Goal: Task Accomplishment & Management: Manage account settings

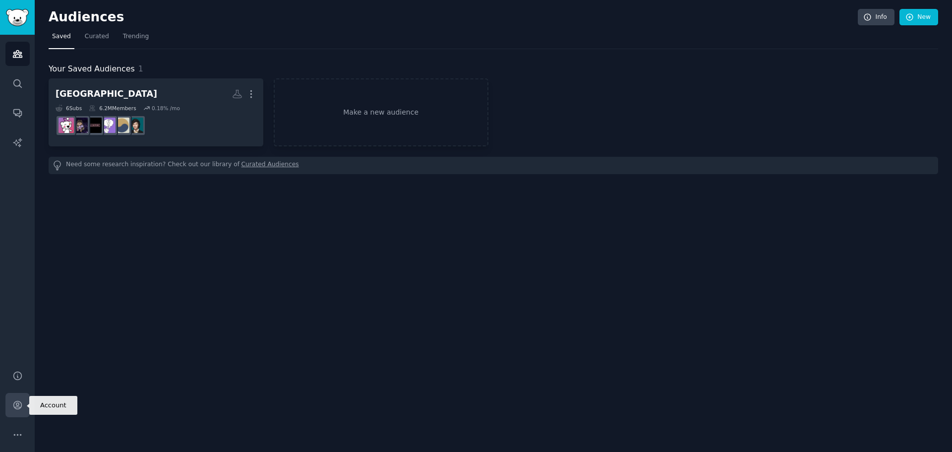
click at [14, 406] on icon "Sidebar" at bounding box center [17, 405] width 10 height 10
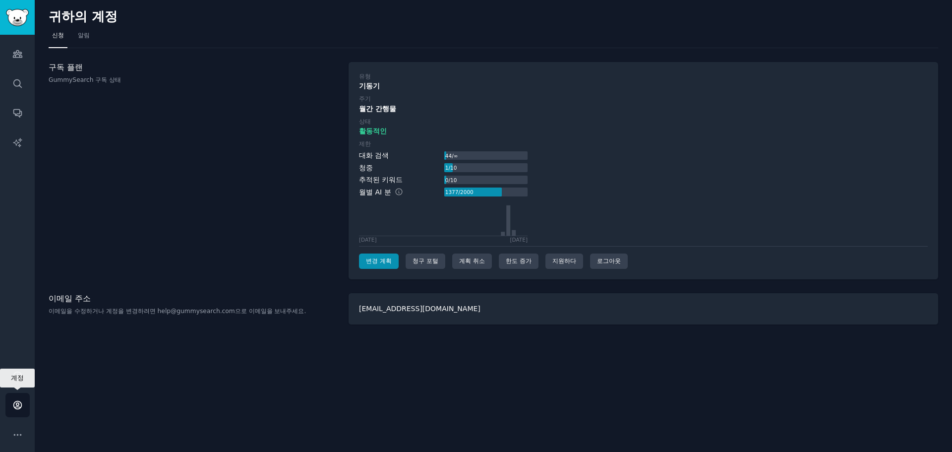
click at [21, 405] on icon "사이드바" at bounding box center [17, 405] width 8 height 8
click at [88, 40] on link "알림" at bounding box center [83, 38] width 19 height 20
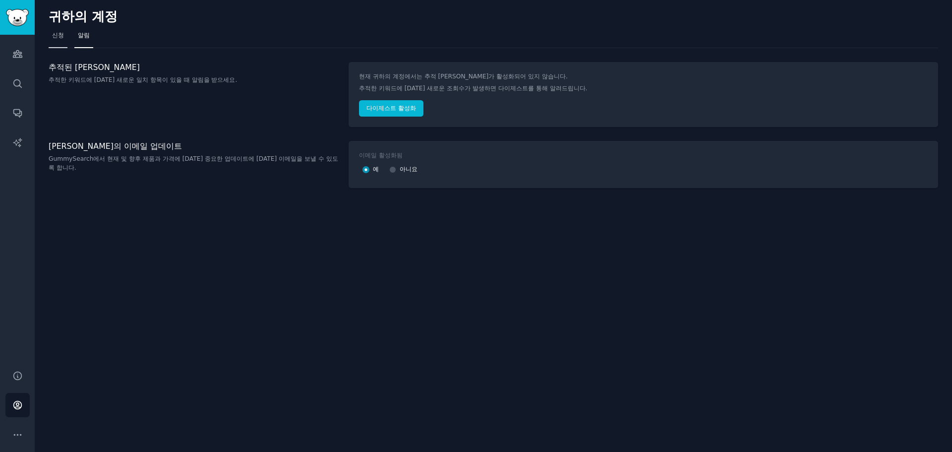
click at [65, 39] on link "신청" at bounding box center [58, 38] width 19 height 20
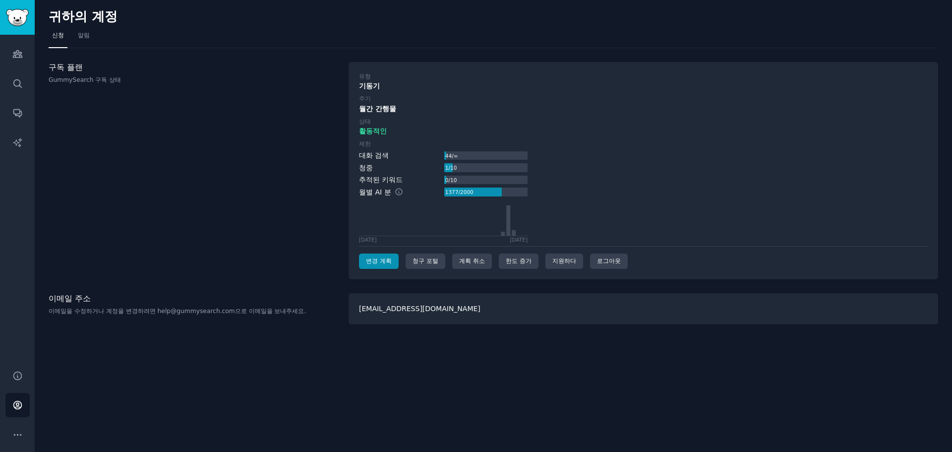
click at [326, 353] on div "귀하의 계정 신청 알림 구독 플랜 GummySearch 구독 상태 유형 기동기 주기 월간 간행물 상태 활동적인 제한 대화 검색 44 / ∞ 청…" at bounding box center [493, 226] width 917 height 452
click at [423, 266] on div "청구 포털" at bounding box center [426, 261] width 40 height 16
click at [474, 267] on div "계획 취소" at bounding box center [472, 261] width 40 height 16
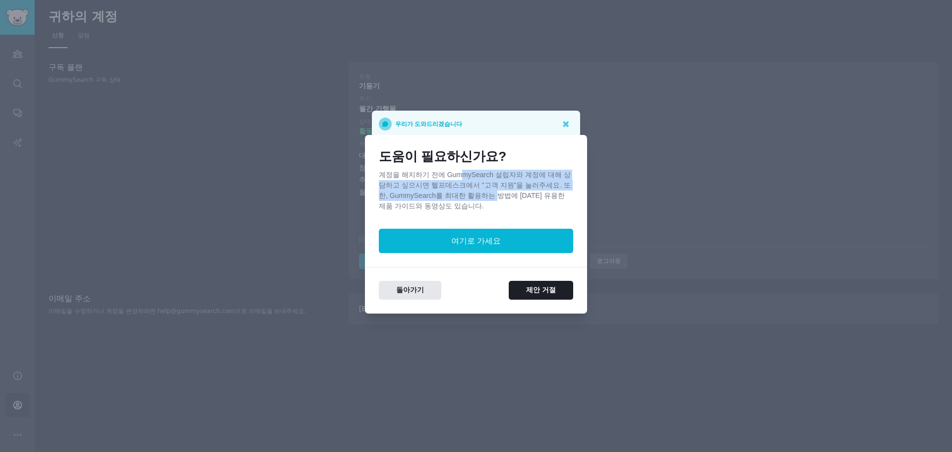
drag, startPoint x: 455, startPoint y: 175, endPoint x: 487, endPoint y: 202, distance: 42.5
click at [484, 200] on p "계정을 해지하기 전에 GummySearch 설립자와 계정에 대해 상담하고 싶으시면 헬프데스크에서 "고객 지원"을 눌러주세요. 또한, Gummy…" at bounding box center [476, 191] width 194 height 42
click at [540, 291] on font "제안 거절" at bounding box center [541, 290] width 30 height 8
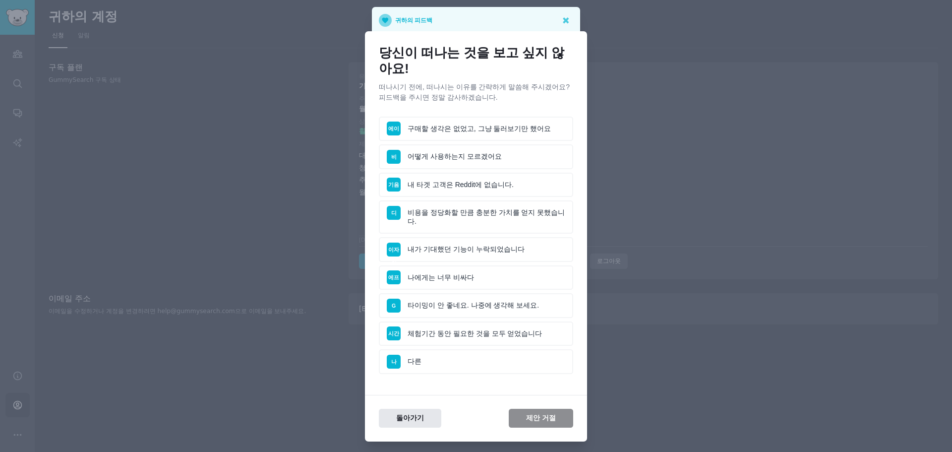
click at [450, 187] on li "기음 내 타겟 고객은 Reddit에 없습니다." at bounding box center [476, 185] width 194 height 25
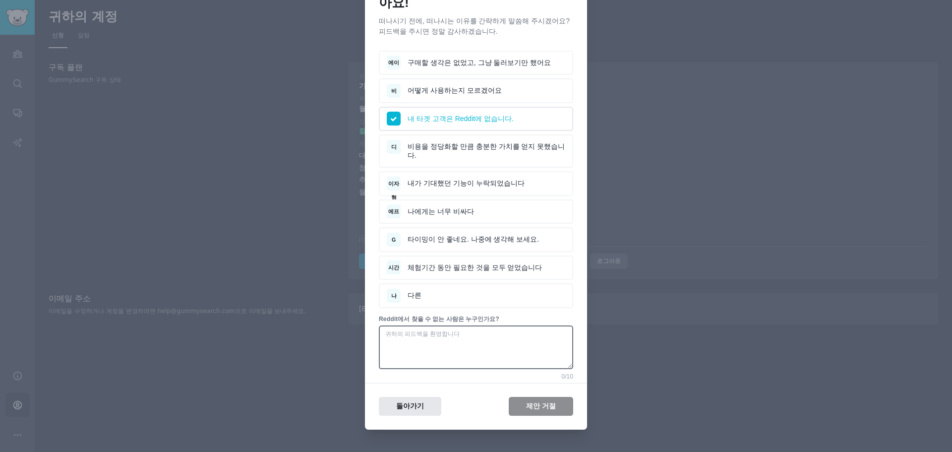
scroll to position [70, 0]
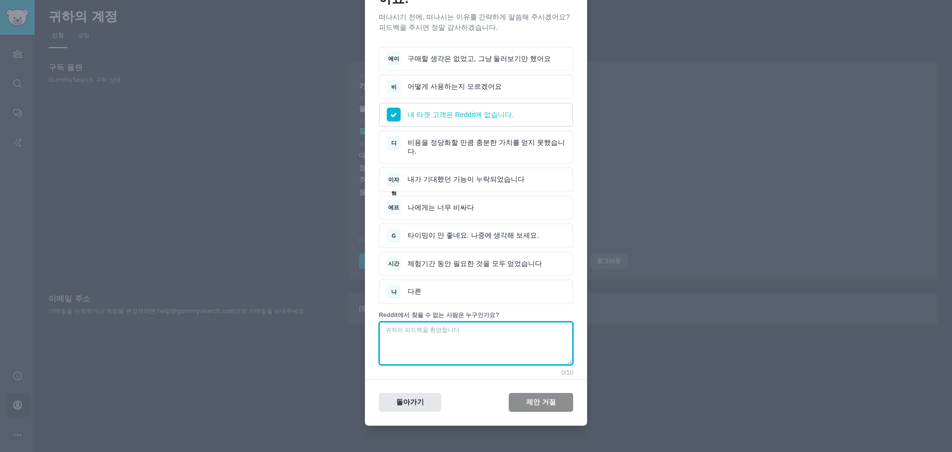
click at [521, 336] on textarea at bounding box center [476, 343] width 194 height 44
click at [480, 279] on li "나 다른" at bounding box center [476, 291] width 194 height 25
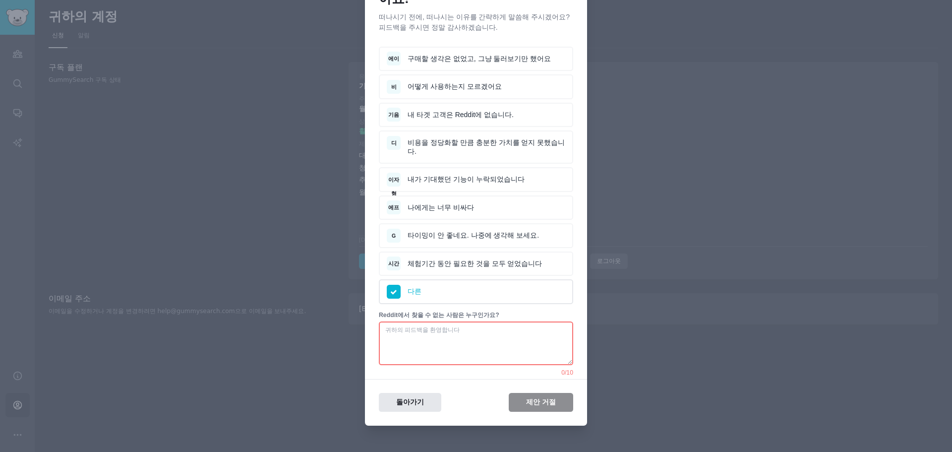
click at [483, 53] on li "에이 구매할 생각은 없었고, 그냥 둘러보기만 했어요" at bounding box center [476, 59] width 194 height 25
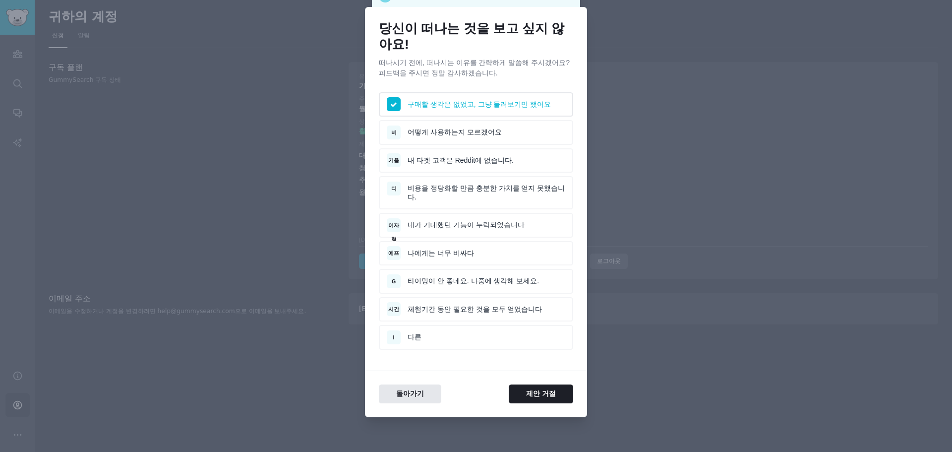
scroll to position [16, 0]
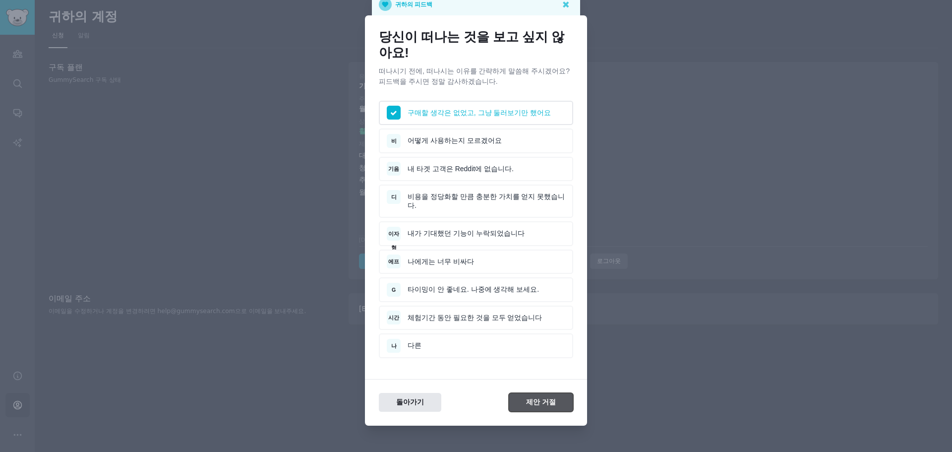
click at [528, 393] on button "제안 거절" at bounding box center [541, 402] width 64 height 19
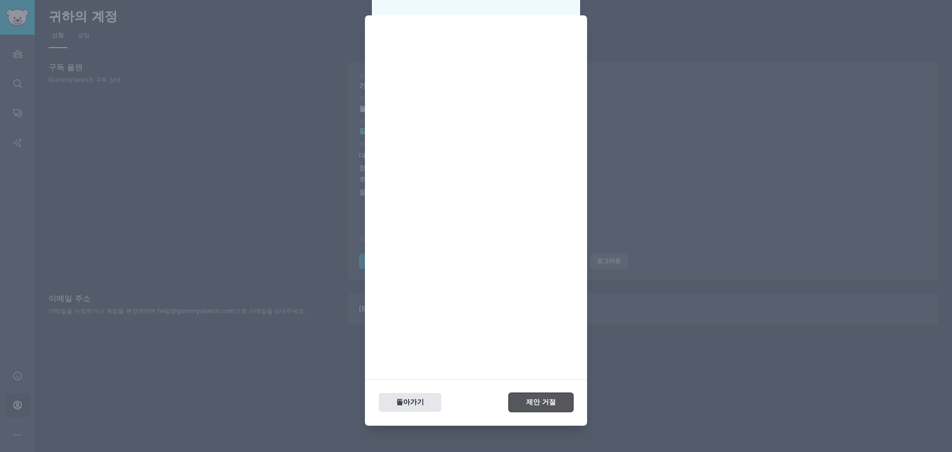
scroll to position [0, 0]
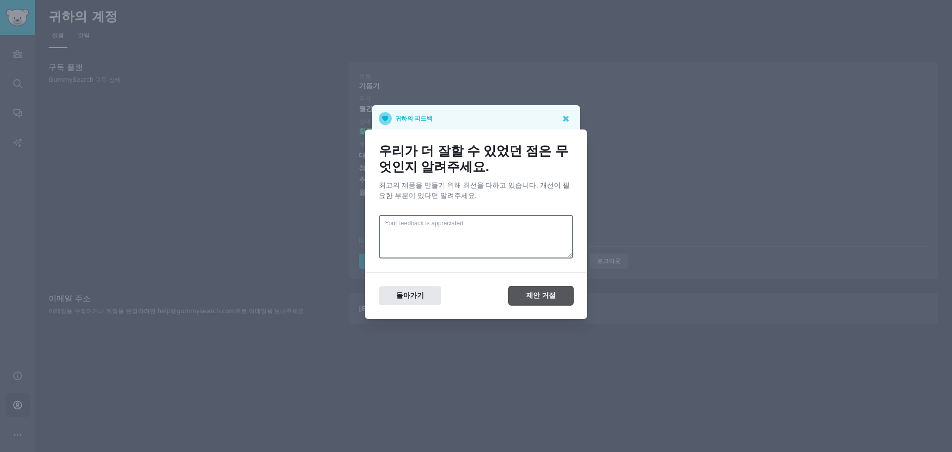
click at [537, 293] on font "제안 거절" at bounding box center [541, 295] width 30 height 8
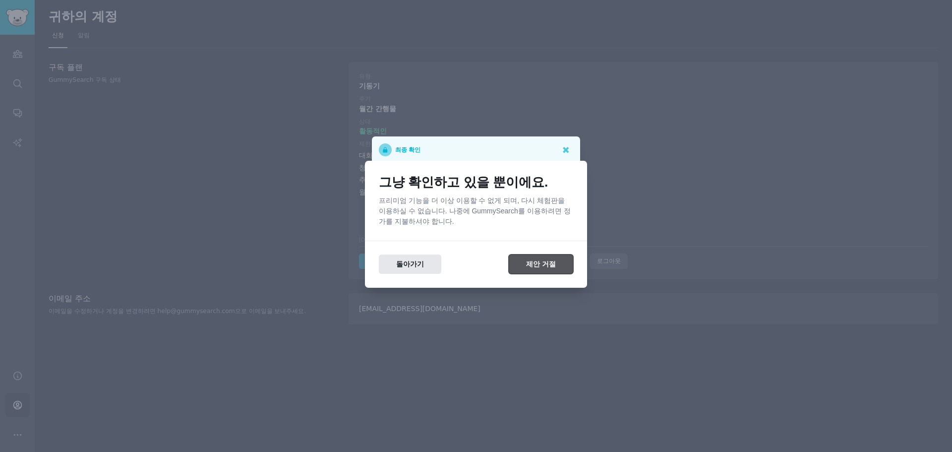
click at [535, 263] on font "제안 거절" at bounding box center [541, 264] width 30 height 8
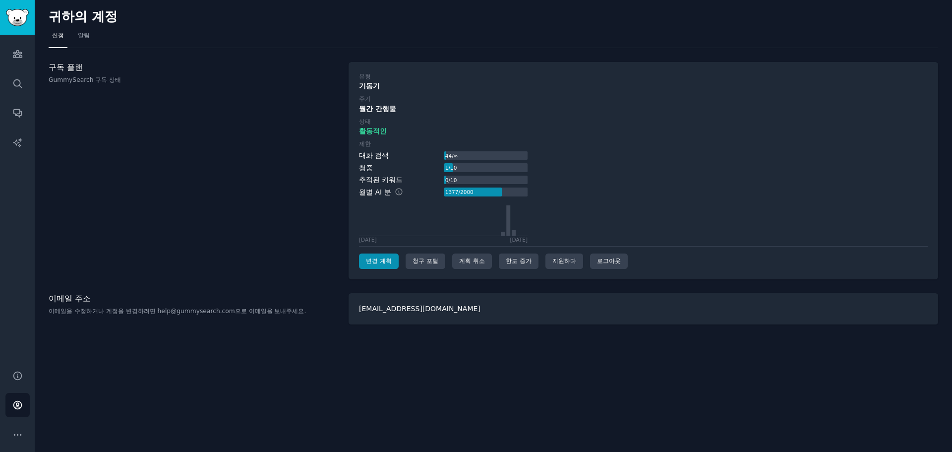
click at [466, 381] on div "귀하의 계정 신청 알림 구독 플랜 GummySearch 구독 상태 유형 기동기 주기 월간 간행물 상태 활동적인 제한 대화 검색 44 / ∞ 청…" at bounding box center [493, 226] width 917 height 452
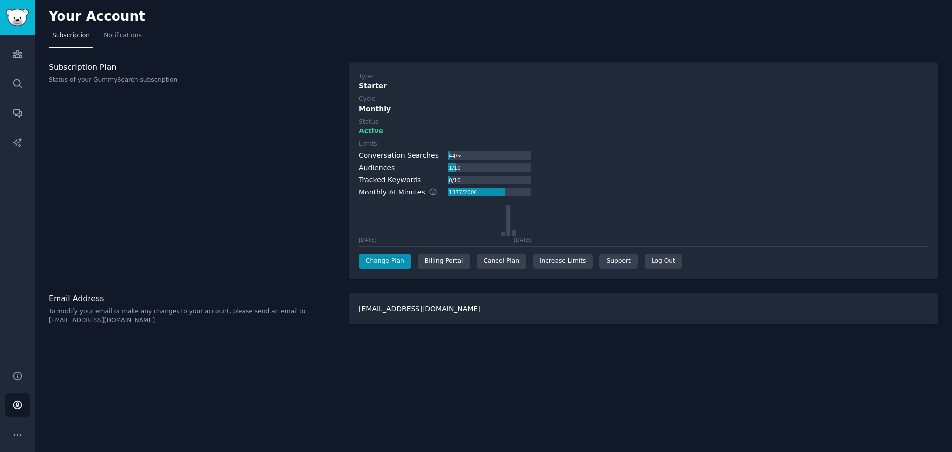
drag, startPoint x: 528, startPoint y: 285, endPoint x: 812, endPoint y: 0, distance: 402.4
click at [801, 17] on div "Your Account" at bounding box center [493, 18] width 889 height 19
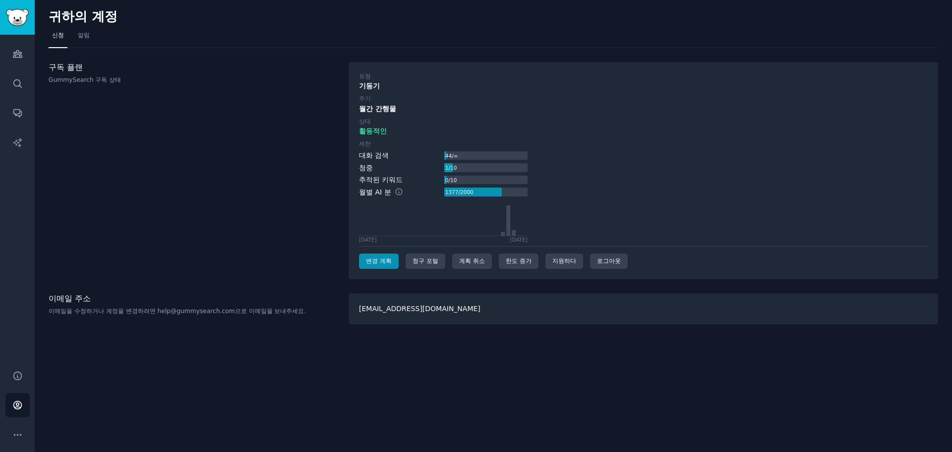
click at [448, 328] on div "귀하의 계정 신청 알림 구독 플랜 GummySearch 구독 상태 유형 기동기 주기 월간 간행물 상태 활동적인 제한 대화 검색 44 / ∞ 청…" at bounding box center [493, 226] width 917 height 452
click at [487, 265] on div "계획 취소" at bounding box center [472, 261] width 40 height 16
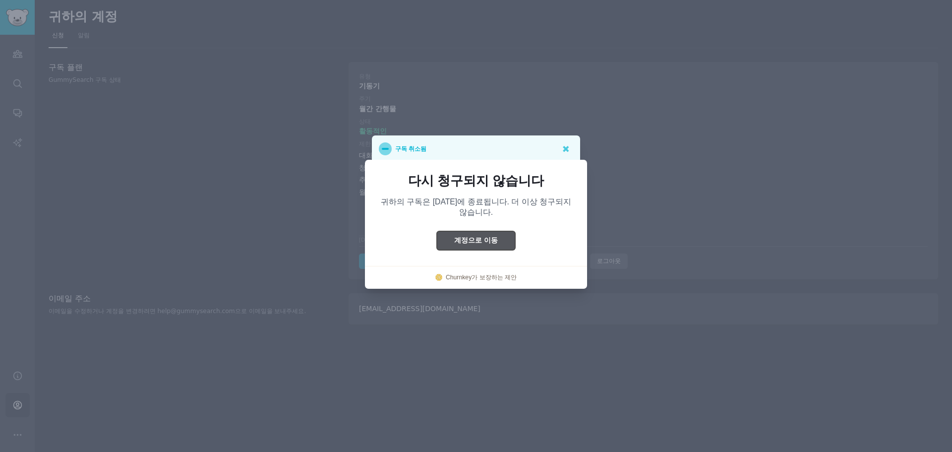
click at [486, 237] on font "계정으로 이동" at bounding box center [476, 240] width 44 height 8
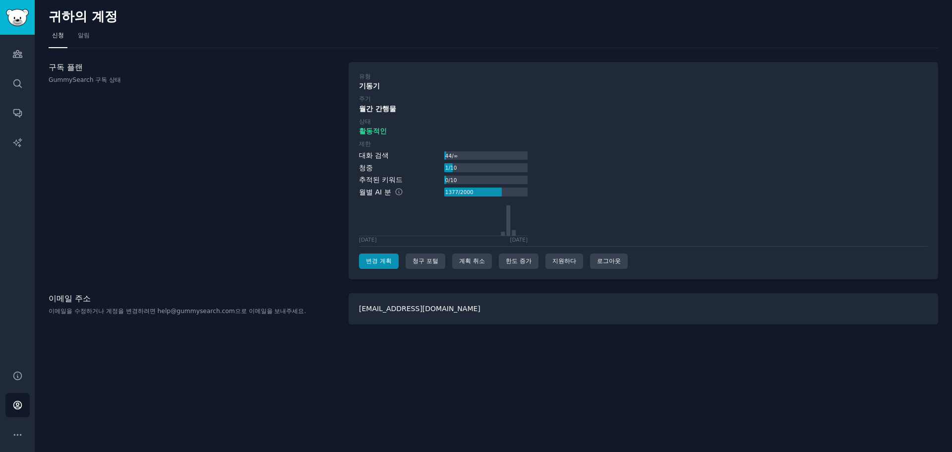
click at [708, 249] on div "유형 기동기 주기 월간 간행물 상태 활동적인 제한 대화 검색 44 / ∞ 청중 1 / 10 추적된 키워드 0 / 10 월별 AI 분 1377 …" at bounding box center [643, 170] width 569 height 197
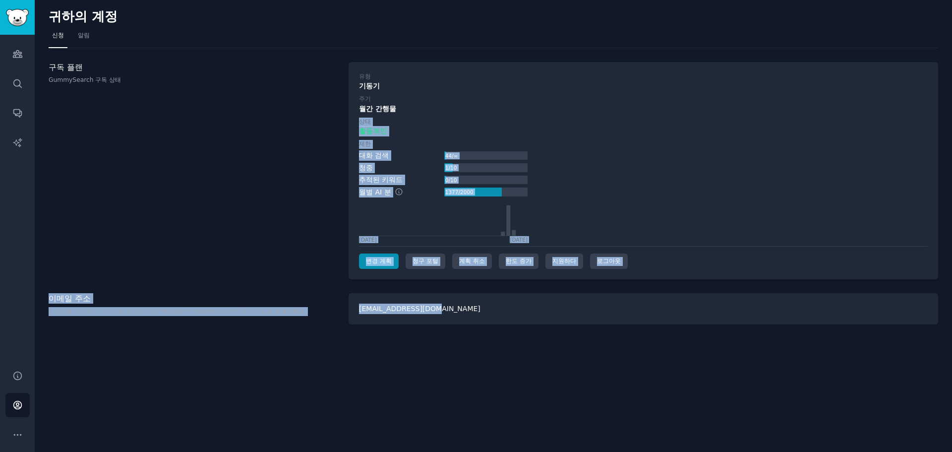
drag, startPoint x: 667, startPoint y: 105, endPoint x: 713, endPoint y: 305, distance: 205.5
click at [713, 305] on div "귀하의 계정 신청 알림 구독 플랜 GummySearch 구독 상태 유형 기동기 주기 월간 간행물 상태 활동적인 제한 대화 검색 44 / ∞ 청…" at bounding box center [493, 226] width 917 height 452
click at [713, 305] on div "king3d123@gmail.com" at bounding box center [643, 308] width 589 height 31
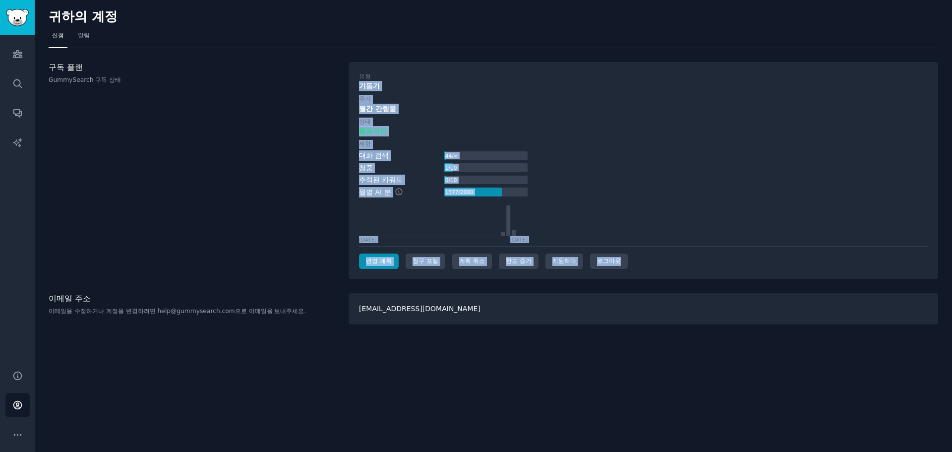
drag, startPoint x: 704, startPoint y: 278, endPoint x: 661, endPoint y: 66, distance: 215.9
click at [661, 66] on div "유형 기동기 주기 월간 간행물 상태 활동적인 제한 대화 검색 44 / ∞ 청중 1 / 10 추적된 키워드 0 / 10 월별 AI 분 1377 …" at bounding box center [643, 171] width 589 height 218
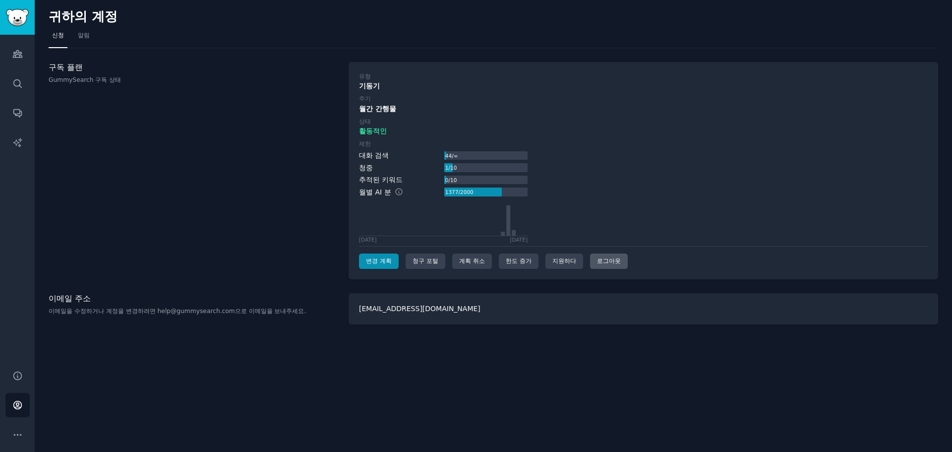
click at [614, 263] on font "로그아웃" at bounding box center [609, 260] width 24 height 7
